Goal: Task Accomplishment & Management: Use online tool/utility

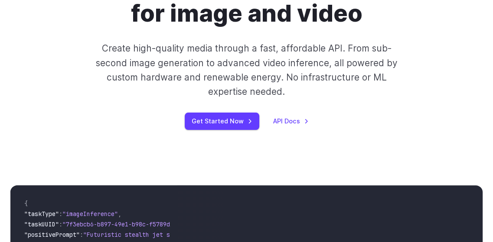
scroll to position [173, 0]
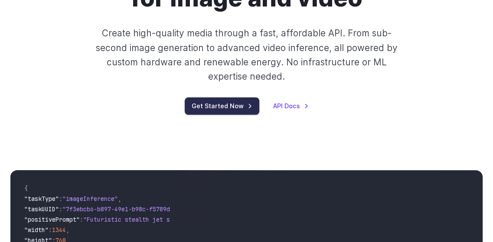
click at [222, 107] on link "Get Started Now" at bounding box center [222, 106] width 75 height 17
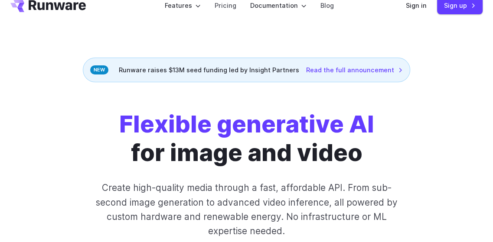
scroll to position [0, 0]
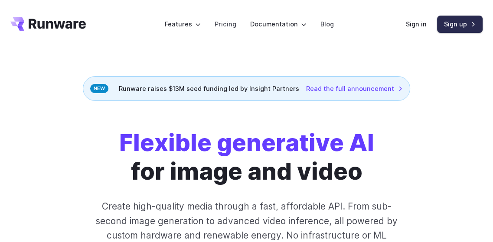
click at [457, 29] on link "Sign up" at bounding box center [460, 24] width 46 height 17
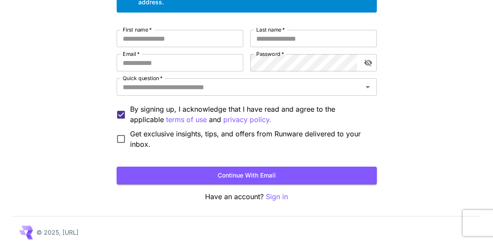
scroll to position [95, 0]
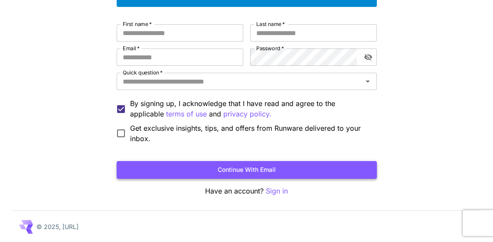
click at [229, 168] on button "Continue with email" at bounding box center [247, 170] width 260 height 18
click at [244, 169] on button "Continue with email" at bounding box center [247, 170] width 260 height 18
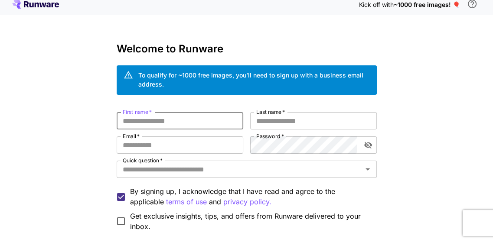
scroll to position [0, 0]
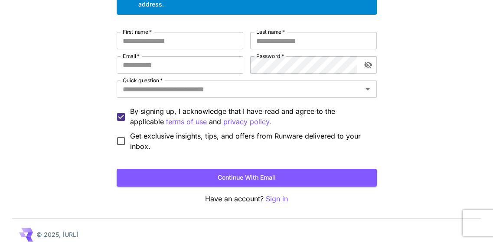
scroll to position [95, 0]
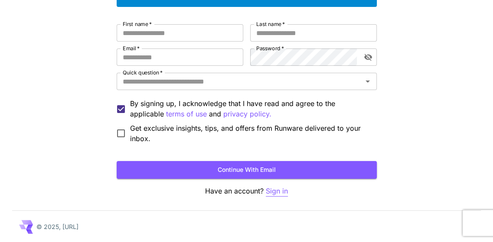
click at [277, 193] on p "Sign in" at bounding box center [277, 191] width 22 height 11
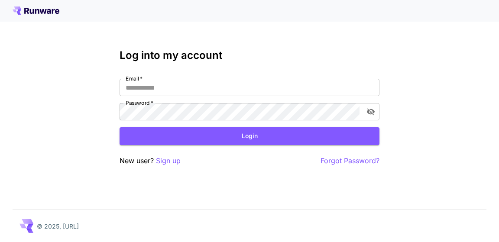
click at [166, 160] on p "Sign up" at bounding box center [168, 161] width 25 height 11
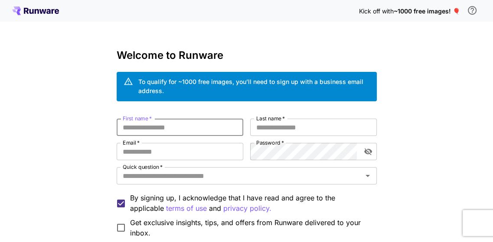
click at [173, 128] on input "First name   *" at bounding box center [180, 127] width 127 height 17
type input "*******"
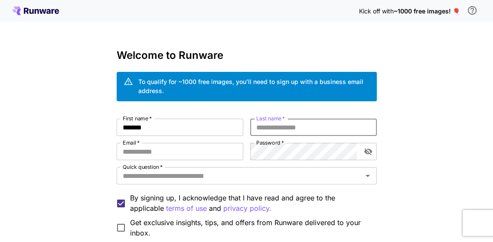
click at [289, 135] on input "Last name   *" at bounding box center [313, 127] width 127 height 17
type input "*******"
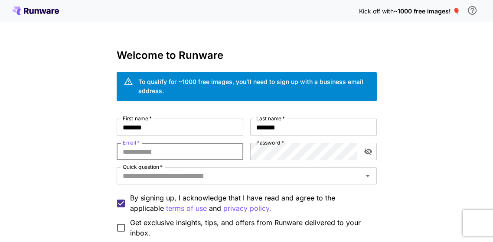
click at [190, 146] on input "Email   *" at bounding box center [180, 151] width 127 height 17
type input "**********"
click at [368, 153] on icon "toggle password visibility" at bounding box center [368, 151] width 9 height 9
click at [179, 159] on div "**********" at bounding box center [247, 179] width 260 height 120
click at [274, 144] on label "Password   *" at bounding box center [270, 142] width 28 height 7
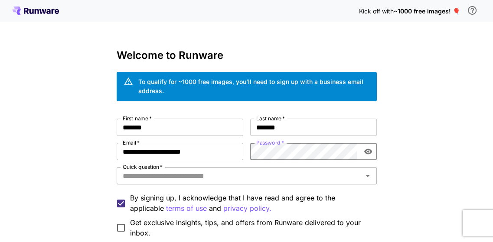
click at [228, 181] on input "Quick question   *" at bounding box center [239, 176] width 241 height 12
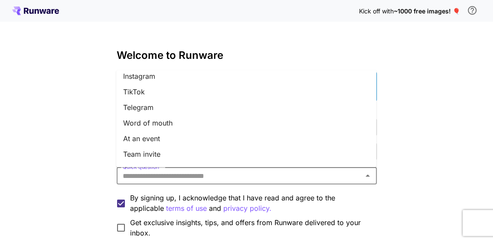
scroll to position [87, 0]
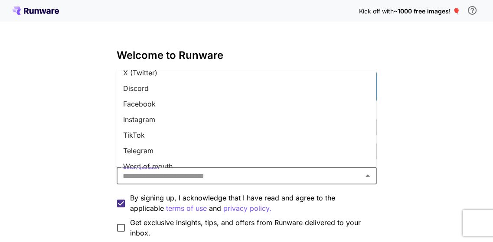
click at [156, 108] on li "Facebook" at bounding box center [246, 105] width 260 height 16
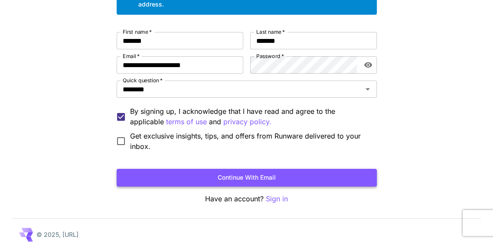
click at [194, 173] on button "Continue with email" at bounding box center [247, 178] width 260 height 18
click at [248, 176] on button "Continue with email" at bounding box center [247, 178] width 260 height 18
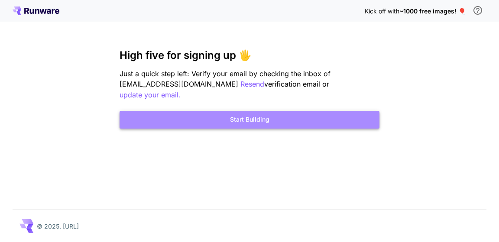
click at [251, 114] on button "Start Building" at bounding box center [250, 120] width 260 height 18
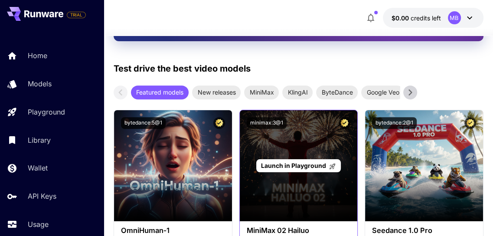
scroll to position [260, 0]
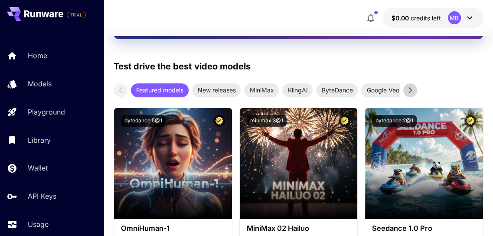
click at [412, 91] on icon at bounding box center [410, 90] width 13 height 13
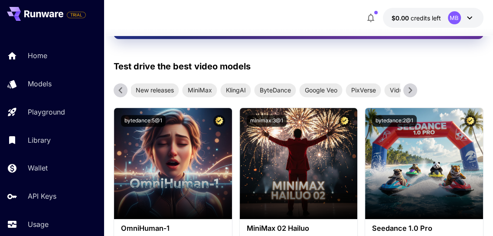
click at [412, 91] on icon at bounding box center [410, 90] width 13 height 13
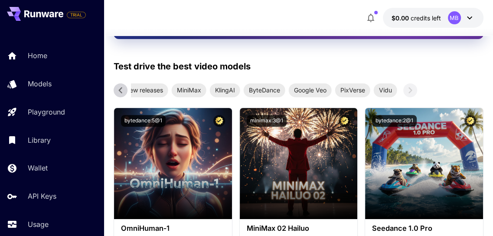
click at [119, 88] on icon at bounding box center [120, 90] width 13 height 13
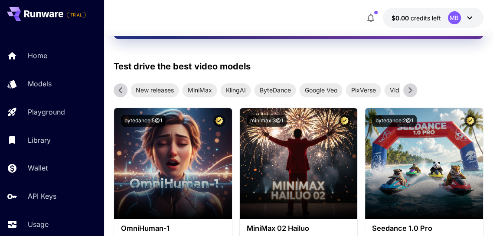
click at [119, 88] on icon at bounding box center [120, 90] width 13 height 13
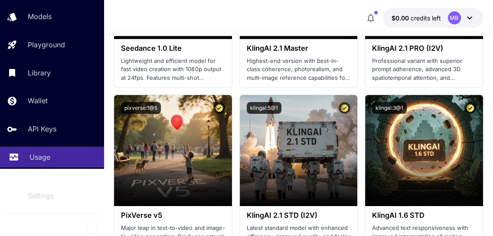
scroll to position [26, 0]
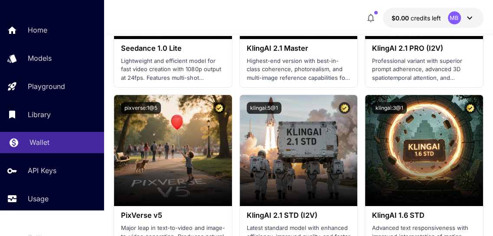
click at [41, 146] on p "Wallet" at bounding box center [39, 142] width 20 height 10
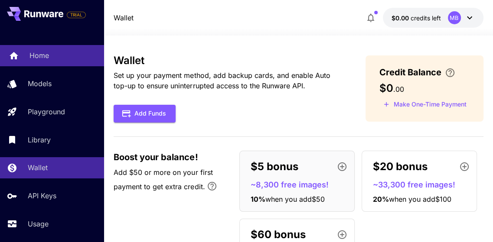
click at [46, 55] on p "Home" at bounding box center [39, 55] width 20 height 10
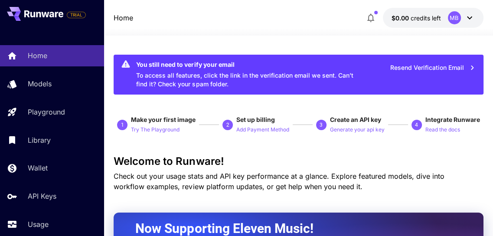
click at [471, 19] on icon at bounding box center [469, 18] width 10 height 10
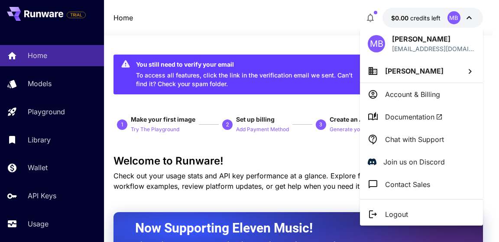
click at [388, 140] on p "Chat with Support" at bounding box center [414, 139] width 59 height 10
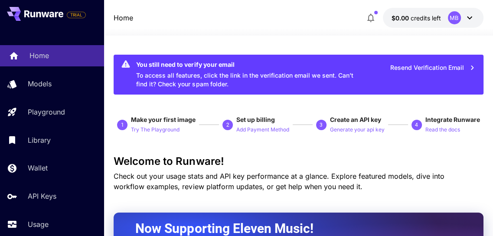
click at [44, 55] on p "Home" at bounding box center [39, 55] width 20 height 10
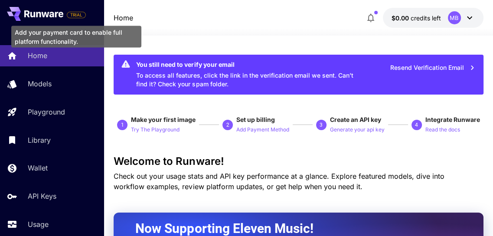
click at [78, 14] on span "TRIAL" at bounding box center [76, 15] width 18 height 7
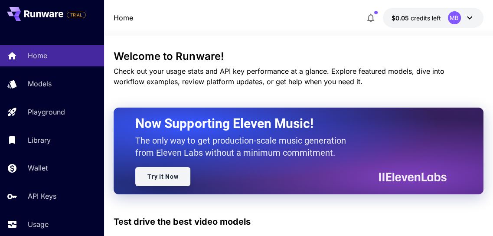
scroll to position [43, 0]
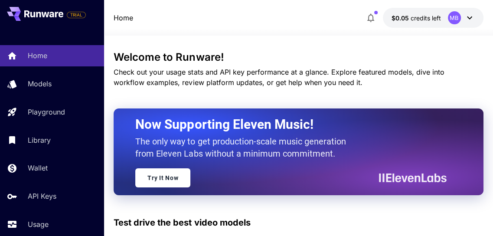
click at [482, 10] on div "$0.05 credits left MB" at bounding box center [422, 18] width 121 height 20
click at [471, 17] on icon at bounding box center [469, 17] width 5 height 3
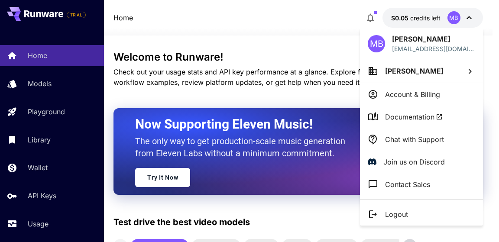
click at [471, 17] on div at bounding box center [249, 121] width 499 height 242
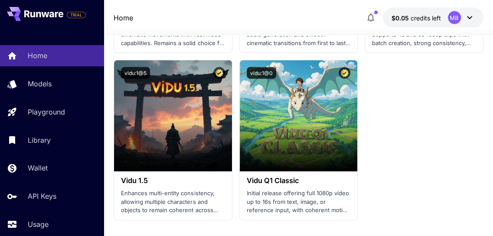
scroll to position [1207, 0]
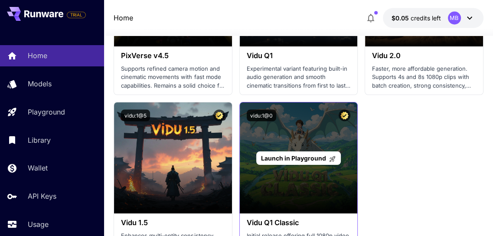
click at [307, 157] on span "Launch in Playground" at bounding box center [293, 157] width 65 height 7
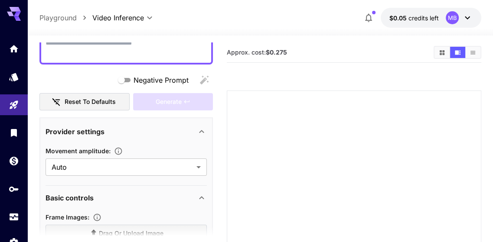
scroll to position [19, 0]
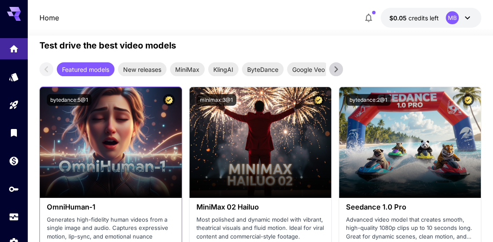
scroll to position [173, 0]
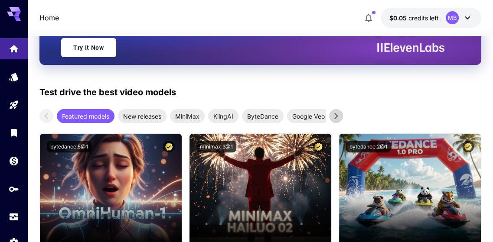
click at [332, 117] on icon at bounding box center [335, 116] width 13 height 13
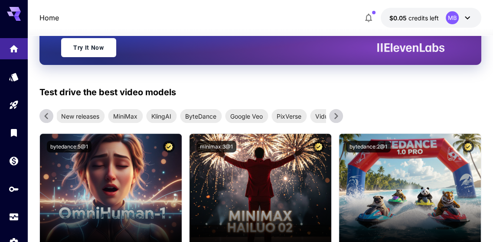
click at [332, 117] on icon at bounding box center [335, 116] width 13 height 13
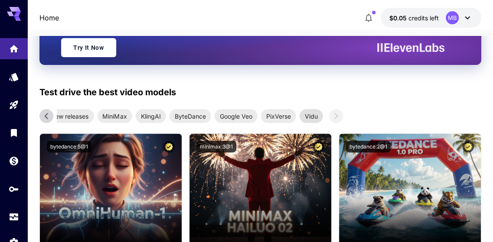
click at [318, 117] on span "Vidu" at bounding box center [310, 116] width 23 height 9
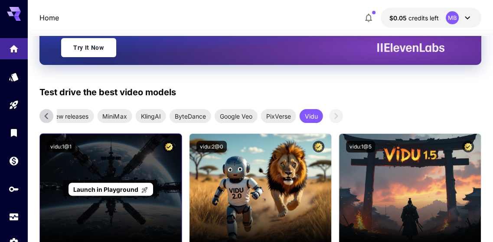
click at [120, 191] on span "Launch in Playground" at bounding box center [105, 189] width 65 height 7
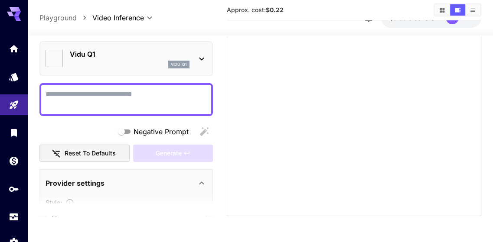
type input "**********"
type input "****"
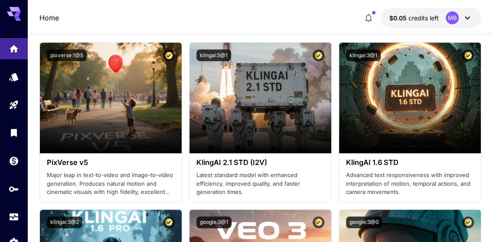
scroll to position [607, 0]
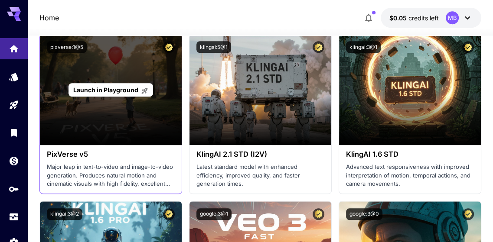
click at [148, 83] on div "Launch in Playground" at bounding box center [111, 89] width 85 height 13
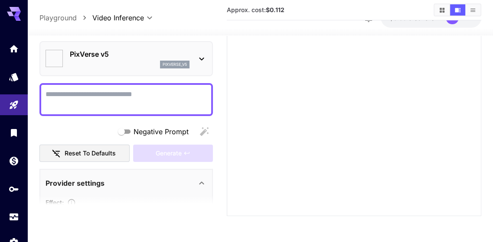
type input "**********"
type input "****"
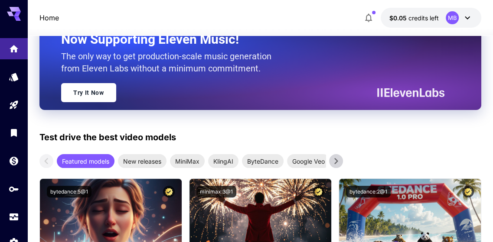
scroll to position [607, 0]
